Goal: Find specific page/section: Find specific page/section

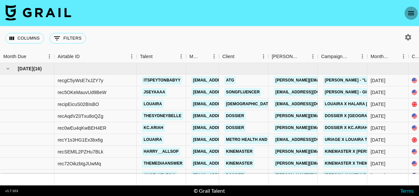
click at [412, 13] on icon "open drawer" at bounding box center [411, 13] width 6 height 4
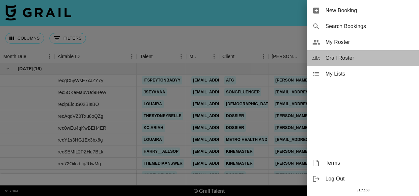
click at [349, 55] on span "Grail Roster" at bounding box center [370, 58] width 88 height 8
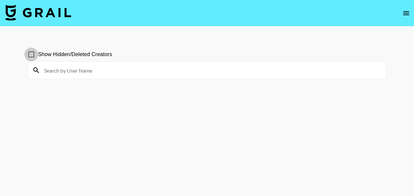
click at [32, 57] on input "Show Hidden/Deleted Creators" at bounding box center [31, 54] width 14 height 14
checkbox input "false"
click at [407, 13] on icon "open drawer" at bounding box center [406, 13] width 6 height 4
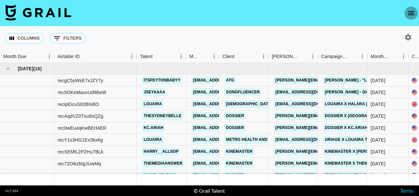
click at [413, 12] on icon "open drawer" at bounding box center [411, 13] width 8 height 8
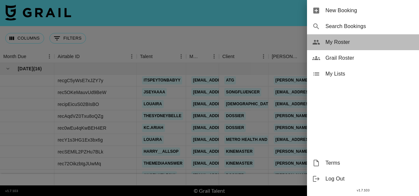
click at [349, 42] on span "My Roster" at bounding box center [370, 42] width 88 height 8
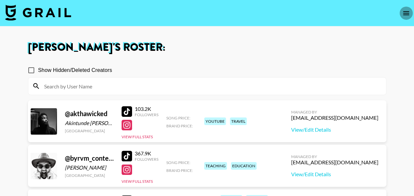
click at [406, 12] on icon "open drawer" at bounding box center [406, 13] width 6 height 4
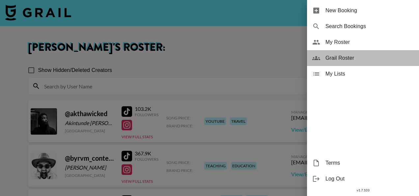
click at [344, 57] on span "Grail Roster" at bounding box center [370, 58] width 88 height 8
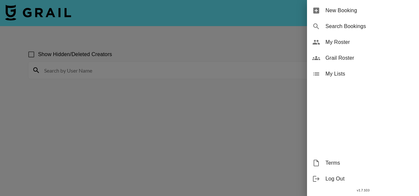
click at [331, 42] on span "My Roster" at bounding box center [370, 42] width 88 height 8
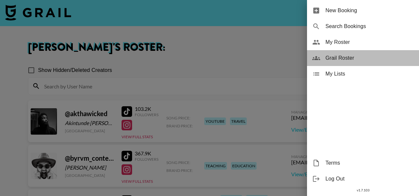
click at [335, 63] on div "Grail Roster" at bounding box center [363, 58] width 112 height 16
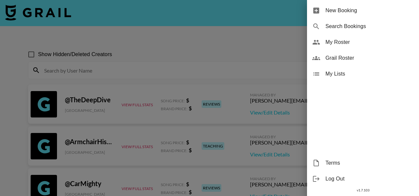
click at [152, 65] on div at bounding box center [209, 98] width 419 height 196
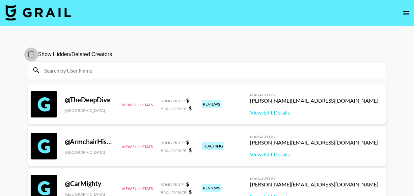
click at [30, 54] on input "Show Hidden/Deleted Creators" at bounding box center [31, 54] width 14 height 14
checkbox input "true"
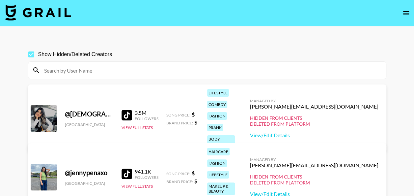
click at [88, 73] on input at bounding box center [211, 70] width 342 height 11
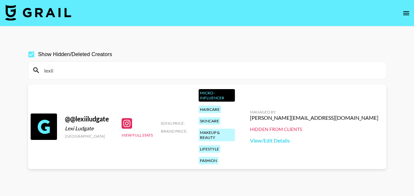
type input "lexiis"
